Goal: Task Accomplishment & Management: Manage account settings

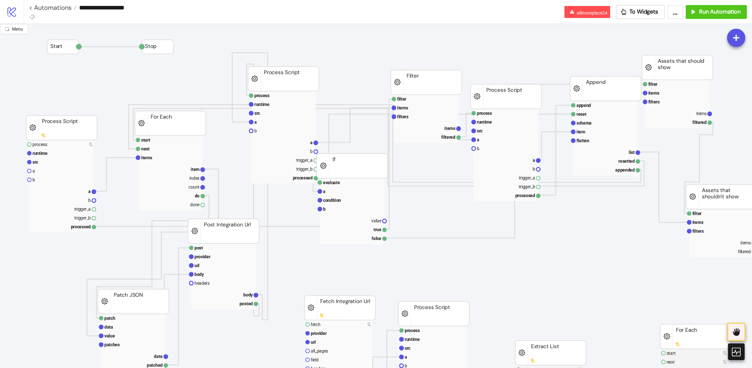
click at [15, 10] on icon at bounding box center [12, 12] width 9 height 10
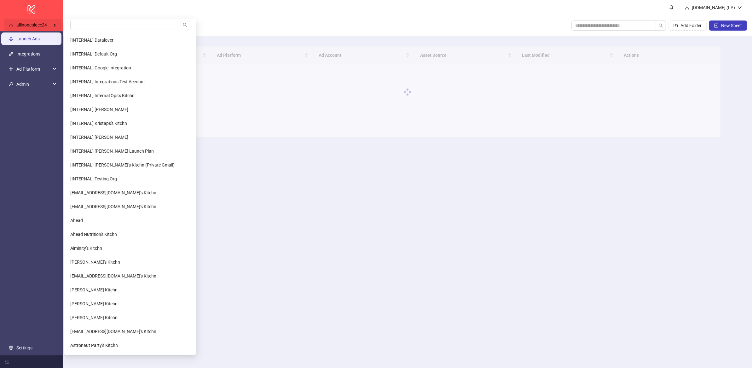
click at [40, 24] on span "allinoneplace24" at bounding box center [31, 24] width 31 height 5
click at [101, 24] on input "search" at bounding box center [125, 25] width 110 height 10
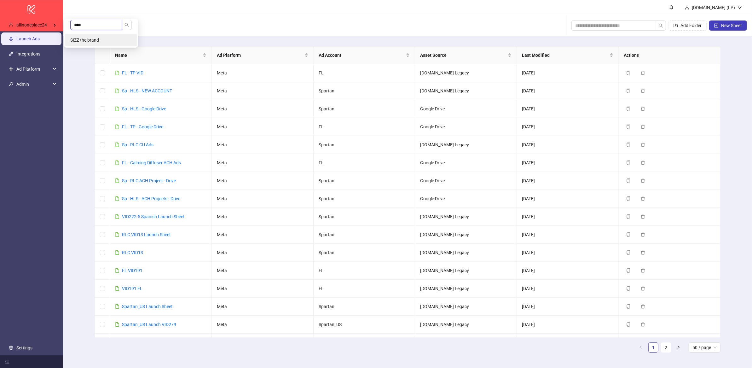
type input "****"
click at [108, 38] on li "SIZZ the brand" at bounding box center [101, 40] width 72 height 13
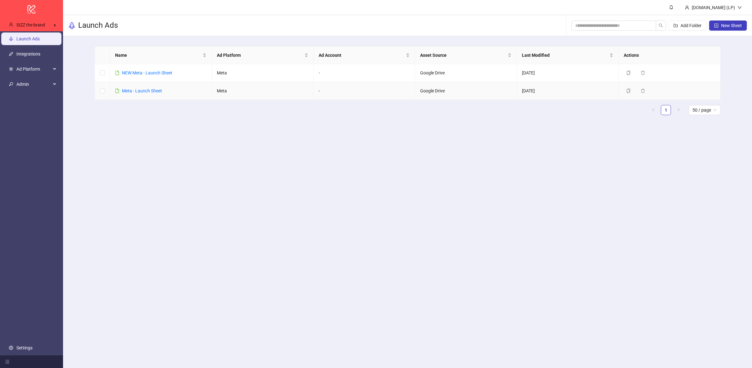
click at [147, 87] on td "Meta - Launch Sheet" at bounding box center [161, 91] width 102 height 18
click at [145, 90] on link "Meta - Launch Sheet" at bounding box center [142, 90] width 40 height 5
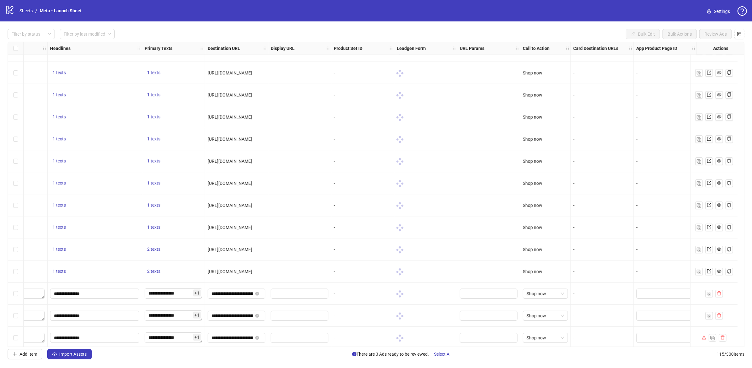
scroll to position [2249, 427]
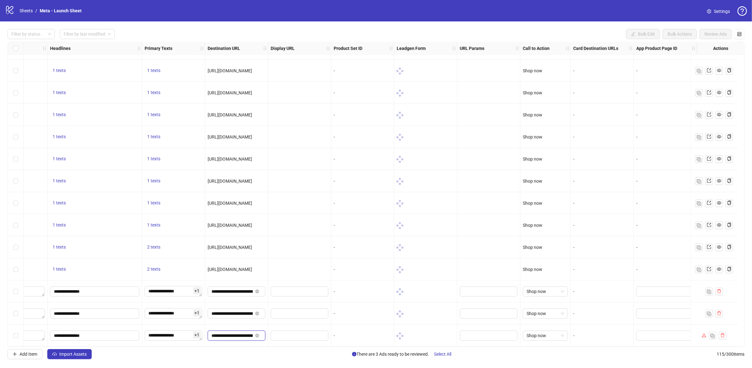
click at [220, 332] on input "**********" at bounding box center [232, 335] width 41 height 7
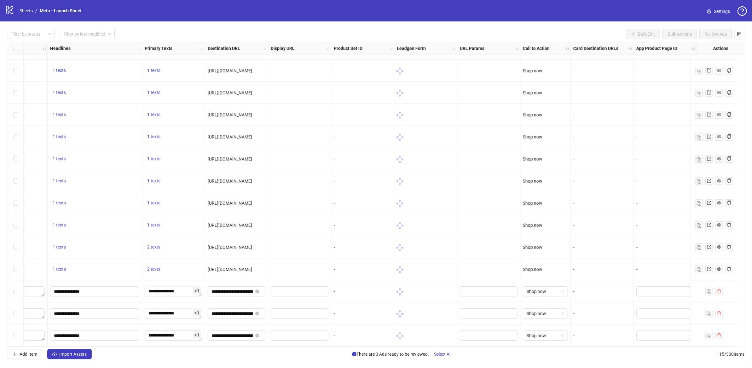
click at [591, 335] on div "-" at bounding box center [603, 335] width 58 height 7
click at [34, 9] on link "Sheets" at bounding box center [26, 10] width 16 height 7
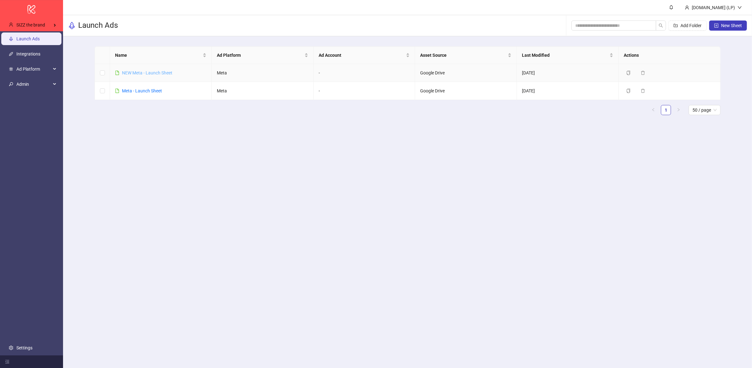
click at [131, 72] on link "NEW Meta - Launch Sheet" at bounding box center [147, 72] width 50 height 5
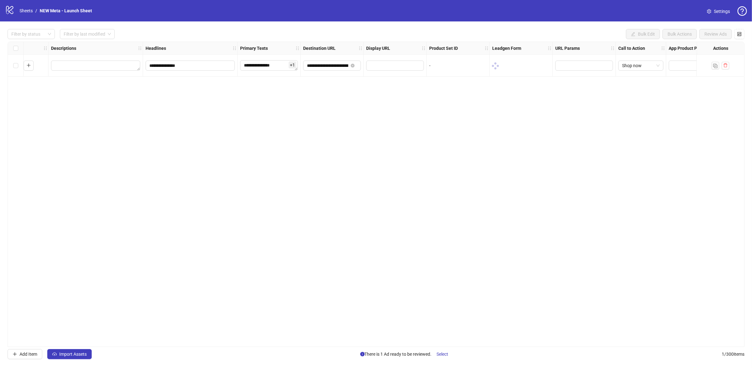
scroll to position [0, 358]
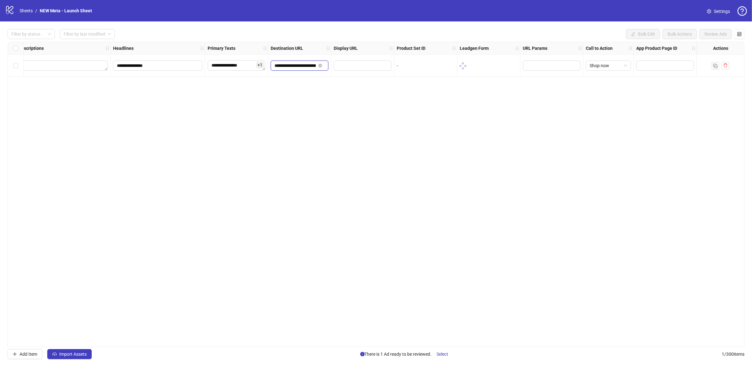
click at [287, 65] on input "**********" at bounding box center [295, 65] width 41 height 7
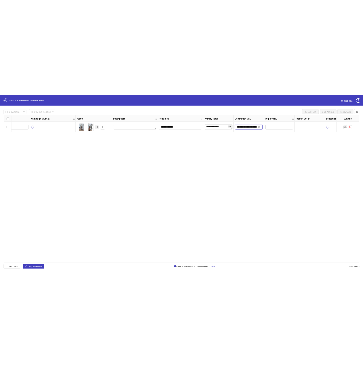
scroll to position [0, 0]
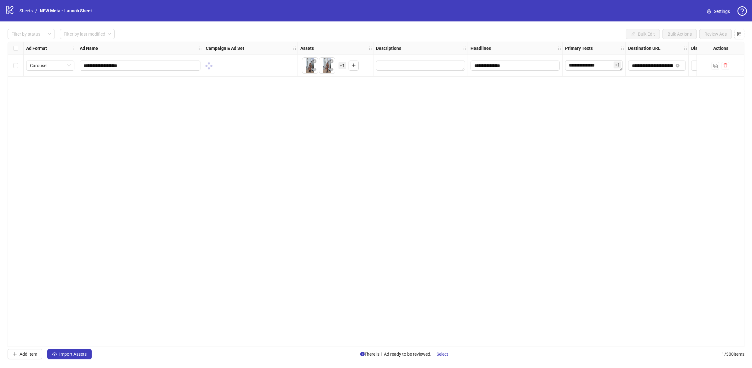
click at [270, 114] on div "**********" at bounding box center [376, 194] width 737 height 305
click at [232, 109] on div "**********" at bounding box center [376, 194] width 737 height 305
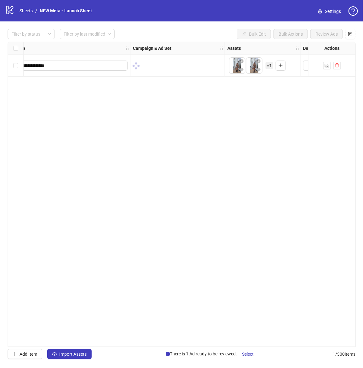
scroll to position [0, 71]
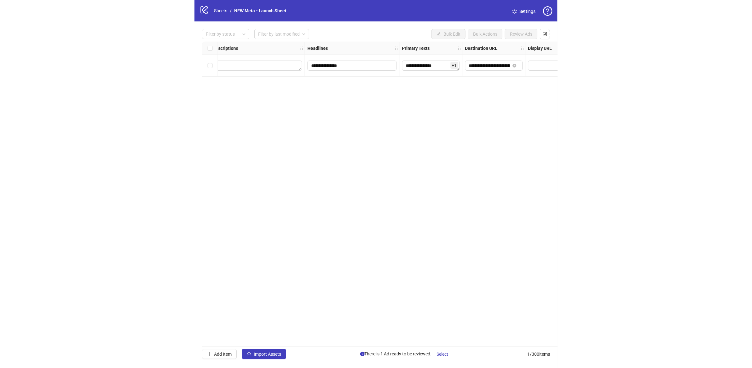
scroll to position [0, 358]
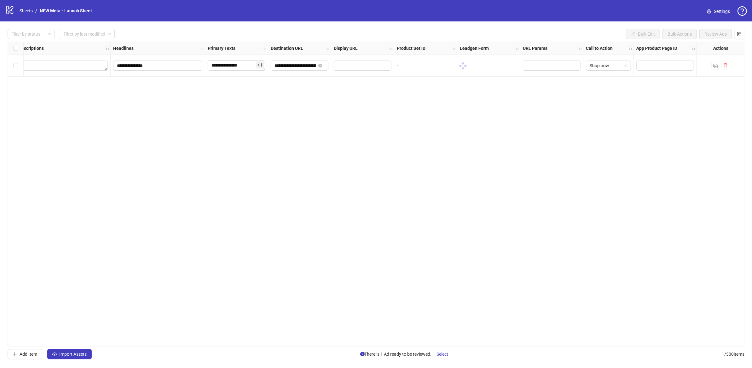
drag, startPoint x: 3, startPoint y: 16, endPoint x: 16, endPoint y: 14, distance: 13.4
click at [13, 14] on div "logo/logo-mobile Sheets / NEW Meta - Launch Sheet Settings" at bounding box center [376, 10] width 752 height 21
drag, startPoint x: 16, startPoint y: 14, endPoint x: 12, endPoint y: 13, distance: 4.1
click at [16, 14] on div "logo/logo-mobile Sheets / NEW Meta - Launch Sheet" at bounding box center [50, 10] width 90 height 11
click at [12, 13] on icon "logo/logo-mobile" at bounding box center [9, 9] width 9 height 9
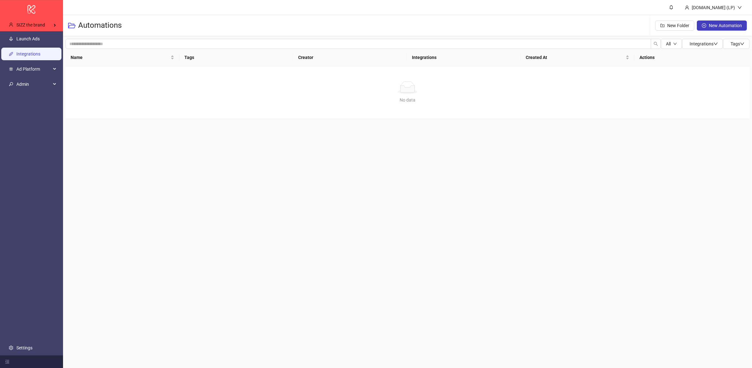
click at [33, 54] on link "Integrations" at bounding box center [28, 53] width 24 height 5
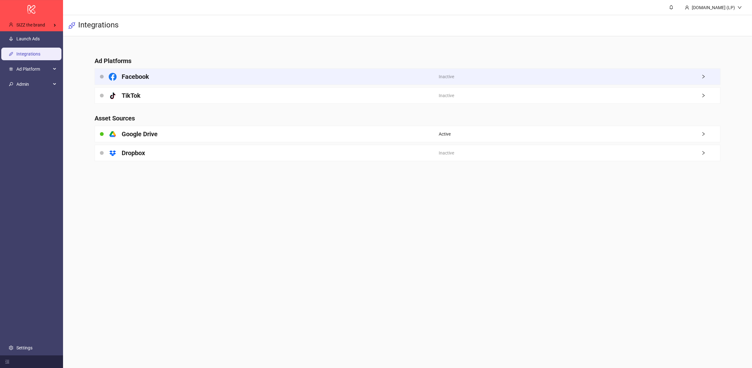
click at [129, 72] on h4 "Facebook" at bounding box center [135, 76] width 27 height 9
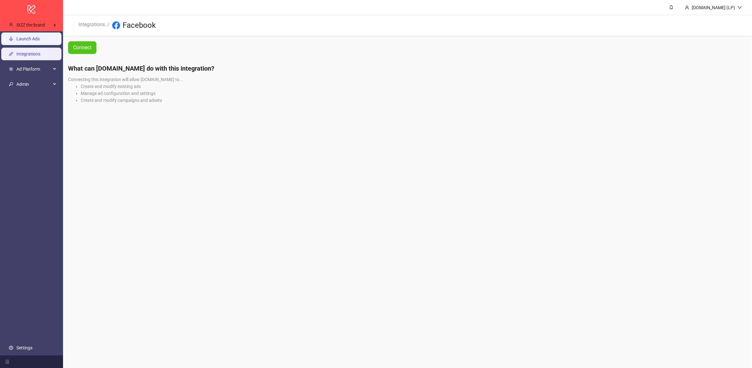
click at [40, 41] on link "Launch Ads" at bounding box center [27, 38] width 23 height 5
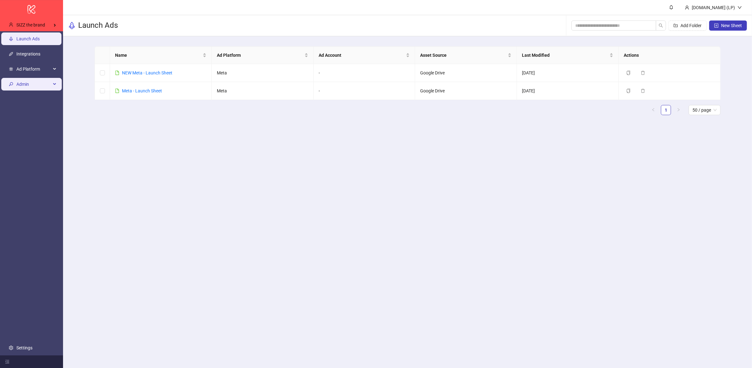
click at [29, 84] on span "Admin" at bounding box center [33, 84] width 35 height 13
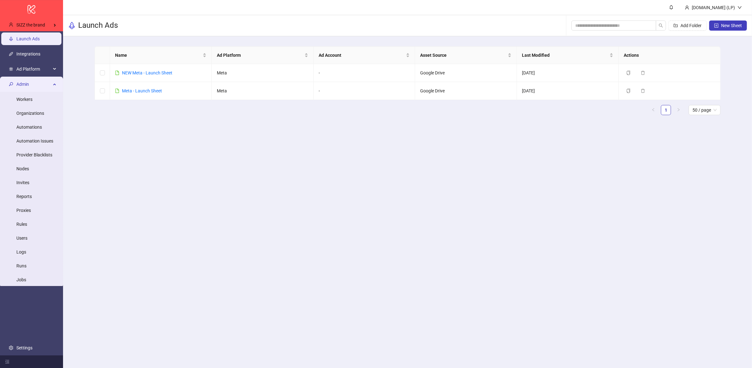
drag, startPoint x: 20, startPoint y: 345, endPoint x: 17, endPoint y: 320, distance: 25.0
click at [20, 345] on link "Settings" at bounding box center [24, 347] width 16 height 5
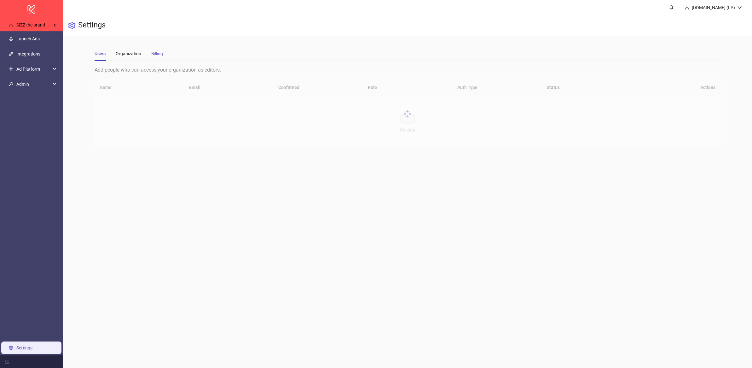
click at [151, 57] on div "Billing" at bounding box center [157, 53] width 12 height 15
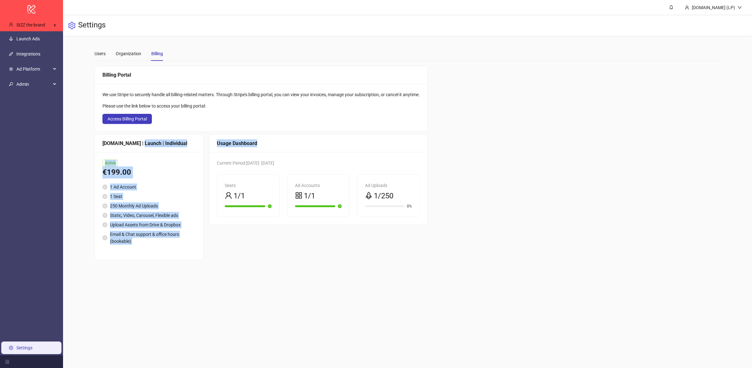
drag, startPoint x: 192, startPoint y: 147, endPoint x: 213, endPoint y: 148, distance: 21.5
click at [213, 148] on div "Kitchn.io | Launch | Individual Active €199.00 1 Ad Account 1 Seat 250 Monthly …" at bounding box center [261, 197] width 333 height 126
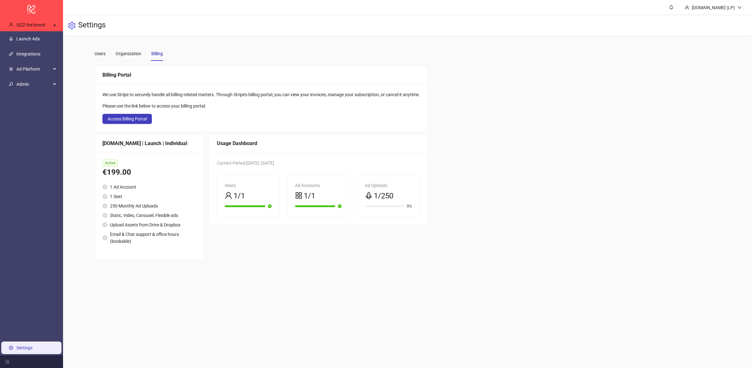
click at [485, 154] on div "Billing Portal We use Stripe to securely handle all billing-related matters. Th…" at bounding box center [408, 163] width 626 height 194
click at [42, 20] on div "SIZZ the brand" at bounding box center [33, 25] width 58 height 13
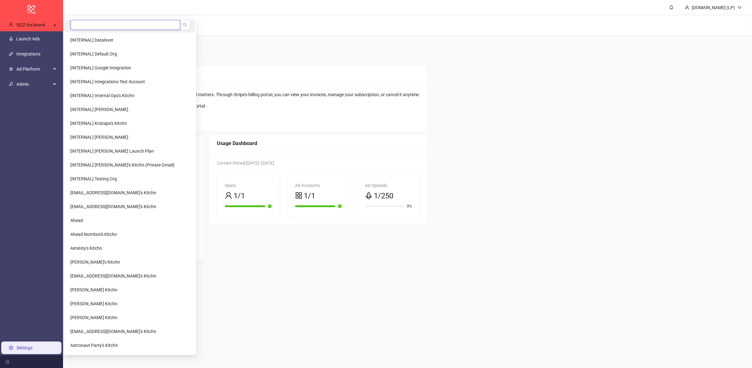
click at [108, 28] on input "search" at bounding box center [125, 25] width 110 height 10
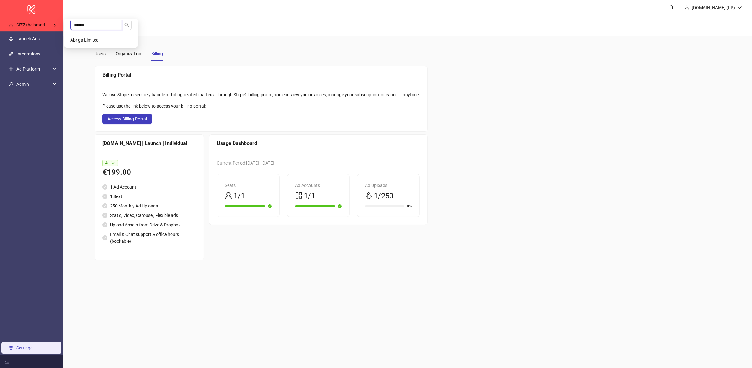
type input "******"
click at [114, 46] on li "Abriga Limited" at bounding box center [101, 40] width 72 height 13
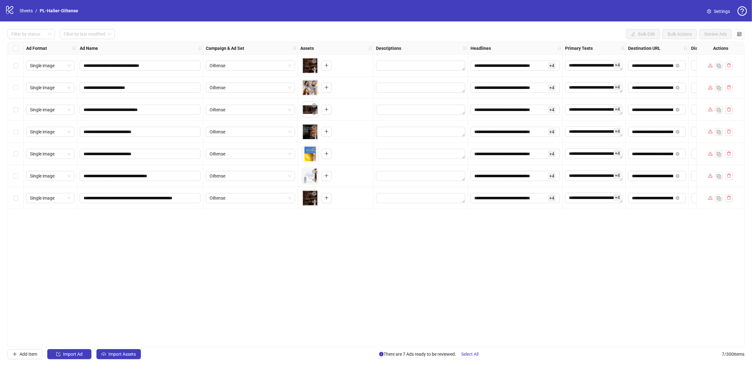
scroll to position [0, 44]
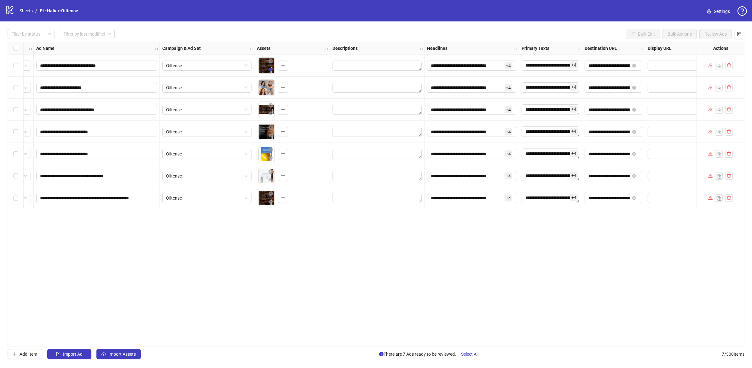
click at [267, 66] on button "button" at bounding box center [271, 70] width 8 height 8
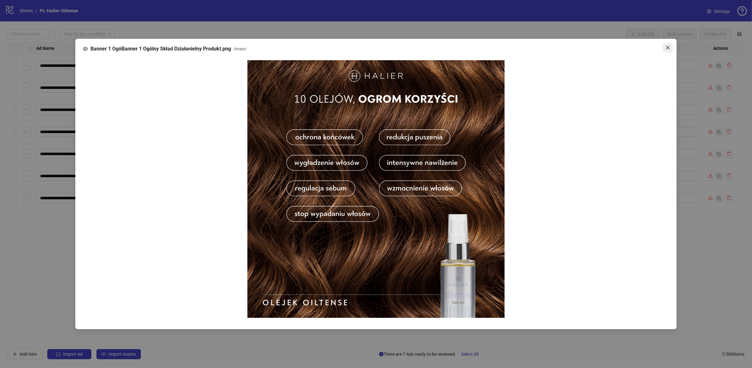
click at [667, 50] on button "Close" at bounding box center [668, 48] width 10 height 10
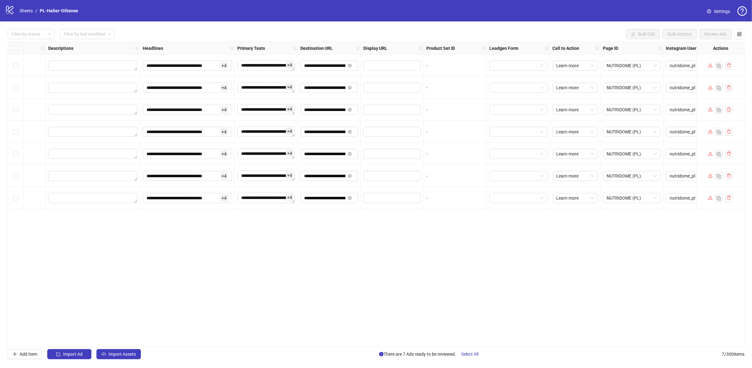
scroll to position [0, 421]
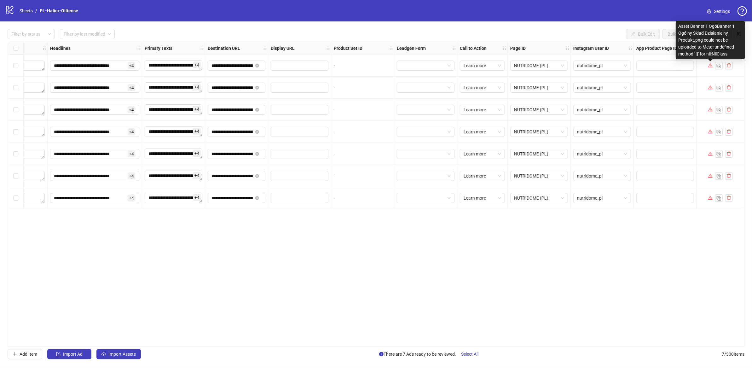
click at [712, 66] on icon "warning" at bounding box center [710, 65] width 4 height 4
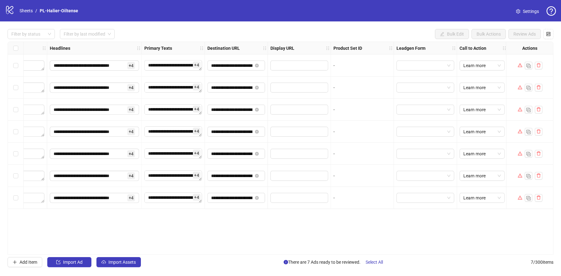
scroll to position [0, 420]
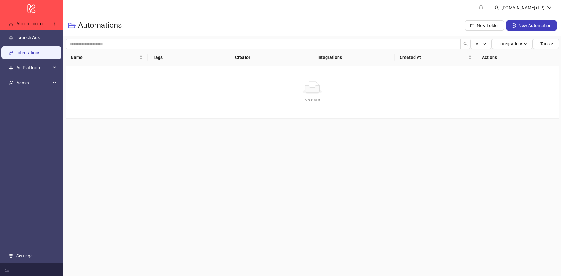
click at [25, 53] on link "Integrations" at bounding box center [28, 52] width 24 height 5
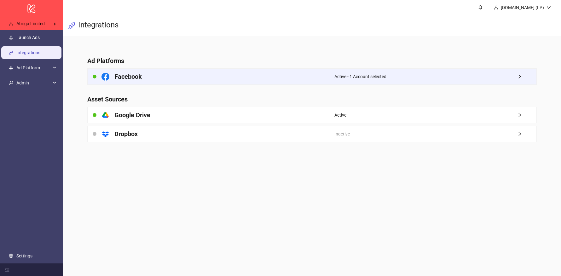
click at [132, 77] on h4 "Facebook" at bounding box center [127, 76] width 27 height 9
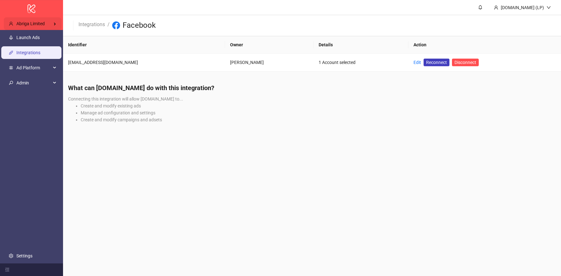
click at [26, 23] on span "Abriga Limited" at bounding box center [30, 23] width 28 height 5
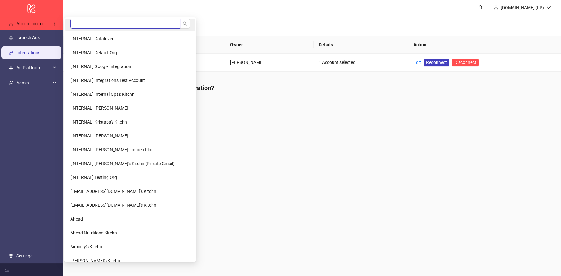
click at [71, 23] on input "search" at bounding box center [125, 24] width 110 height 10
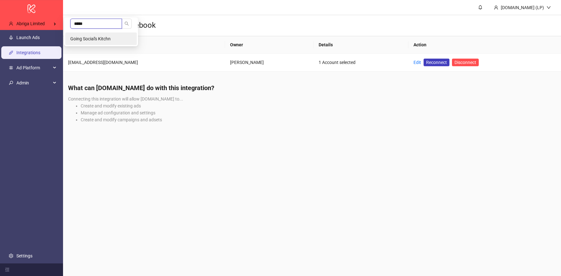
type input "*****"
click at [81, 38] on span "Going Social's Kitchn" at bounding box center [90, 38] width 40 height 5
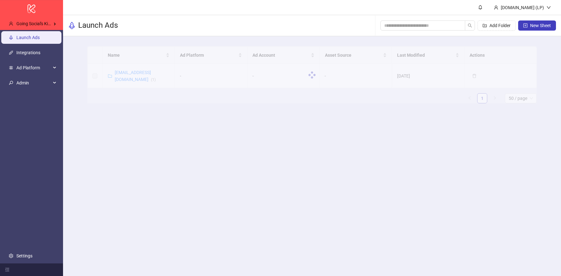
click at [40, 39] on link "Launch Ads" at bounding box center [27, 37] width 23 height 5
click at [123, 73] on link "umanair77@gmail.com ( 1 )" at bounding box center [135, 76] width 41 height 12
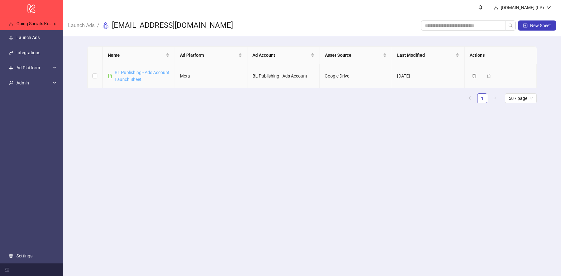
click at [123, 72] on link "BL Publishing - Ads Account Launch Sheet" at bounding box center [142, 76] width 55 height 12
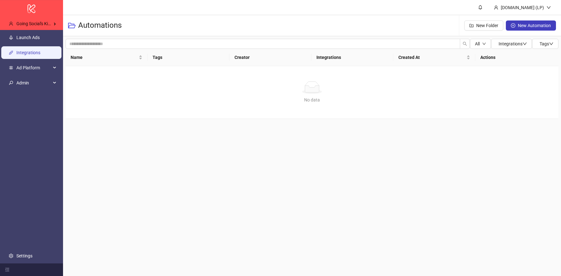
click at [16, 50] on link "Integrations" at bounding box center [28, 52] width 24 height 5
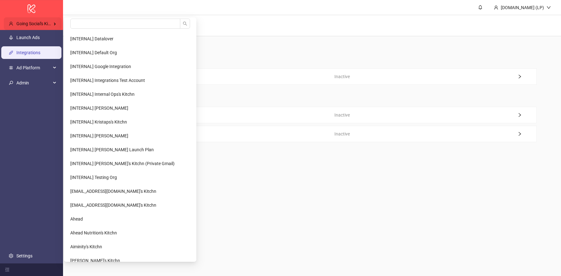
click at [47, 19] on div "Going Social's Kitchn" at bounding box center [33, 23] width 58 height 13
click at [113, 19] on input "search" at bounding box center [125, 24] width 110 height 10
type input "*"
type input "*****"
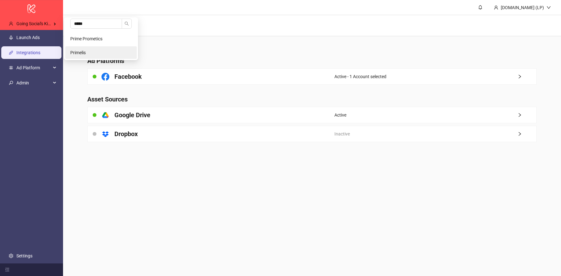
click at [95, 53] on li "Primelis" at bounding box center [101, 52] width 72 height 13
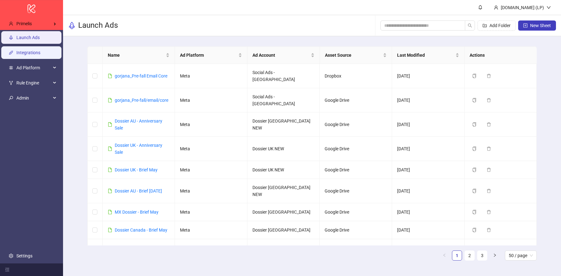
click at [37, 51] on link "Integrations" at bounding box center [28, 52] width 24 height 5
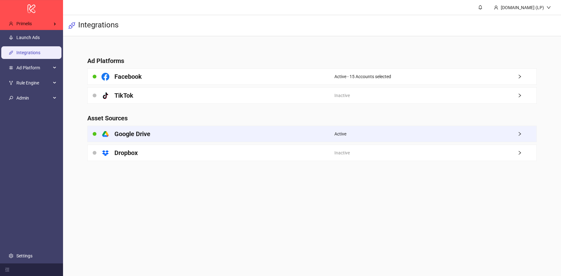
click at [116, 137] on h4 "Google Drive" at bounding box center [132, 134] width 36 height 9
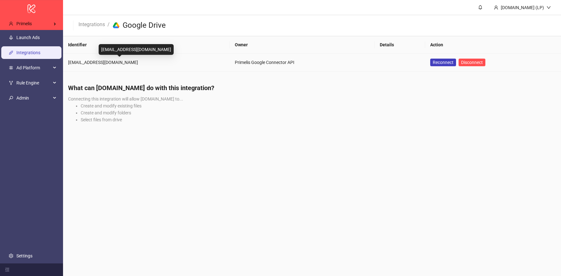
click at [104, 61] on div "primelis@kitchn.io" at bounding box center [146, 62] width 157 height 7
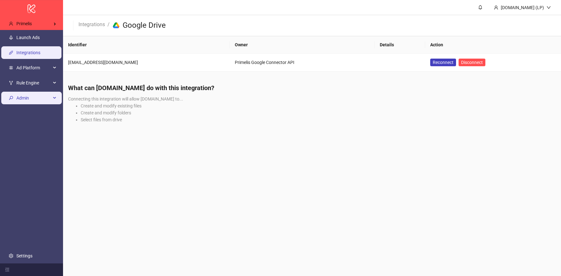
click at [39, 102] on span "Admin" at bounding box center [33, 98] width 35 height 13
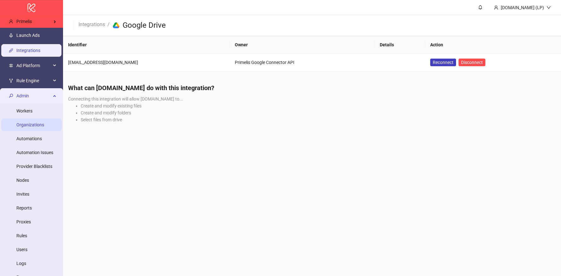
click at [44, 125] on link "Organizations" at bounding box center [30, 124] width 28 height 5
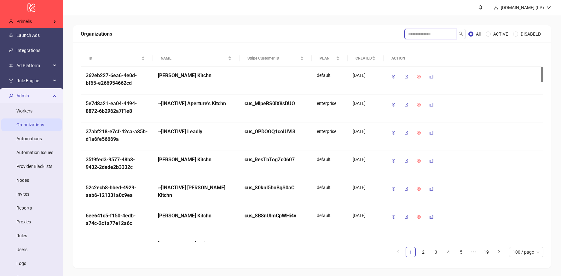
click at [431, 37] on input "search" at bounding box center [431, 34] width 52 height 10
type input "*****"
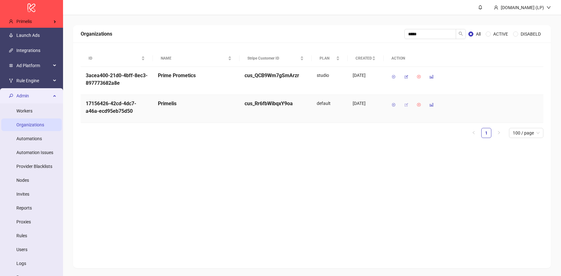
click at [408, 108] on button "button" at bounding box center [406, 105] width 10 height 10
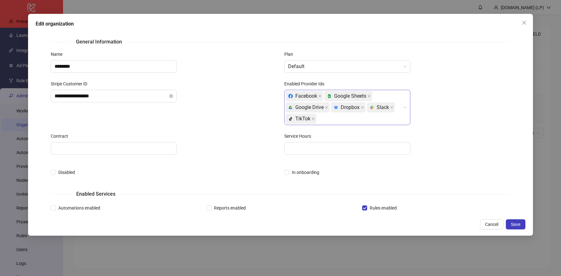
click at [331, 119] on div "Facebook platform/google_sheets Google Sheets platform/google_drive Google Driv…" at bounding box center [344, 107] width 117 height 34
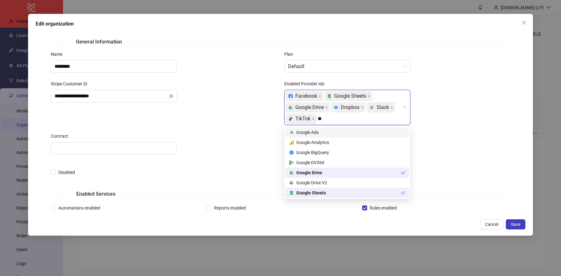
type input "***"
click at [318, 182] on div "platform/google_drive Google Drive V2" at bounding box center [347, 182] width 116 height 7
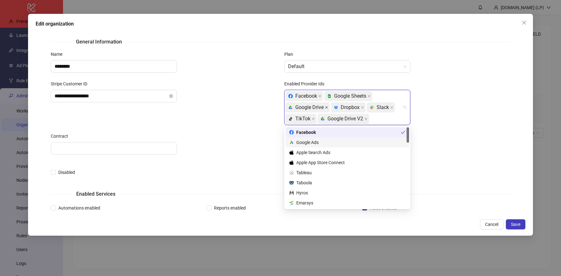
click at [327, 106] on icon "close" at bounding box center [326, 107] width 3 height 3
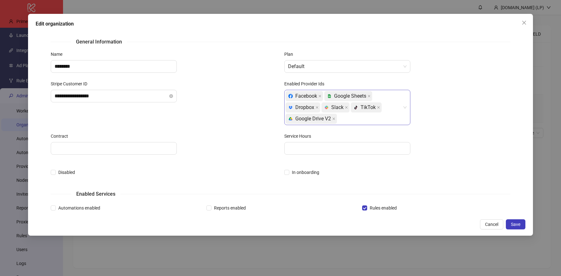
click at [469, 122] on div "Facebook platform/google_sheets Google Sheets platform/dropbox Dropbox platform…" at bounding box center [397, 107] width 226 height 35
click at [511, 221] on button "Save" at bounding box center [516, 224] width 20 height 10
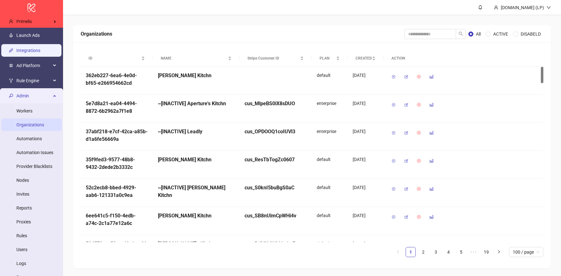
click at [36, 51] on link "Integrations" at bounding box center [28, 50] width 24 height 5
